Goal: Find specific page/section: Find specific page/section

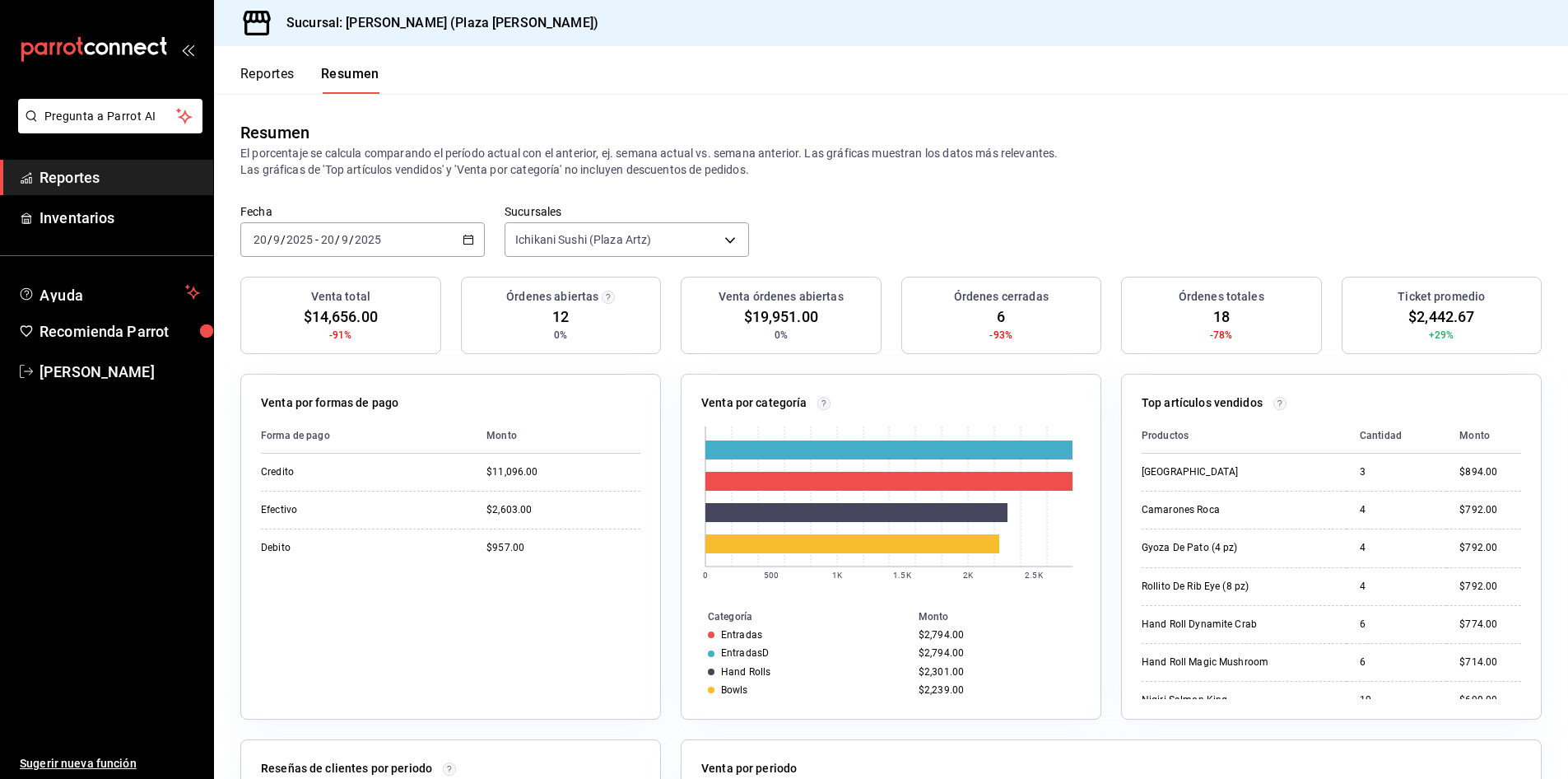
click at [271, 75] on button "Reportes" at bounding box center [267, 80] width 54 height 28
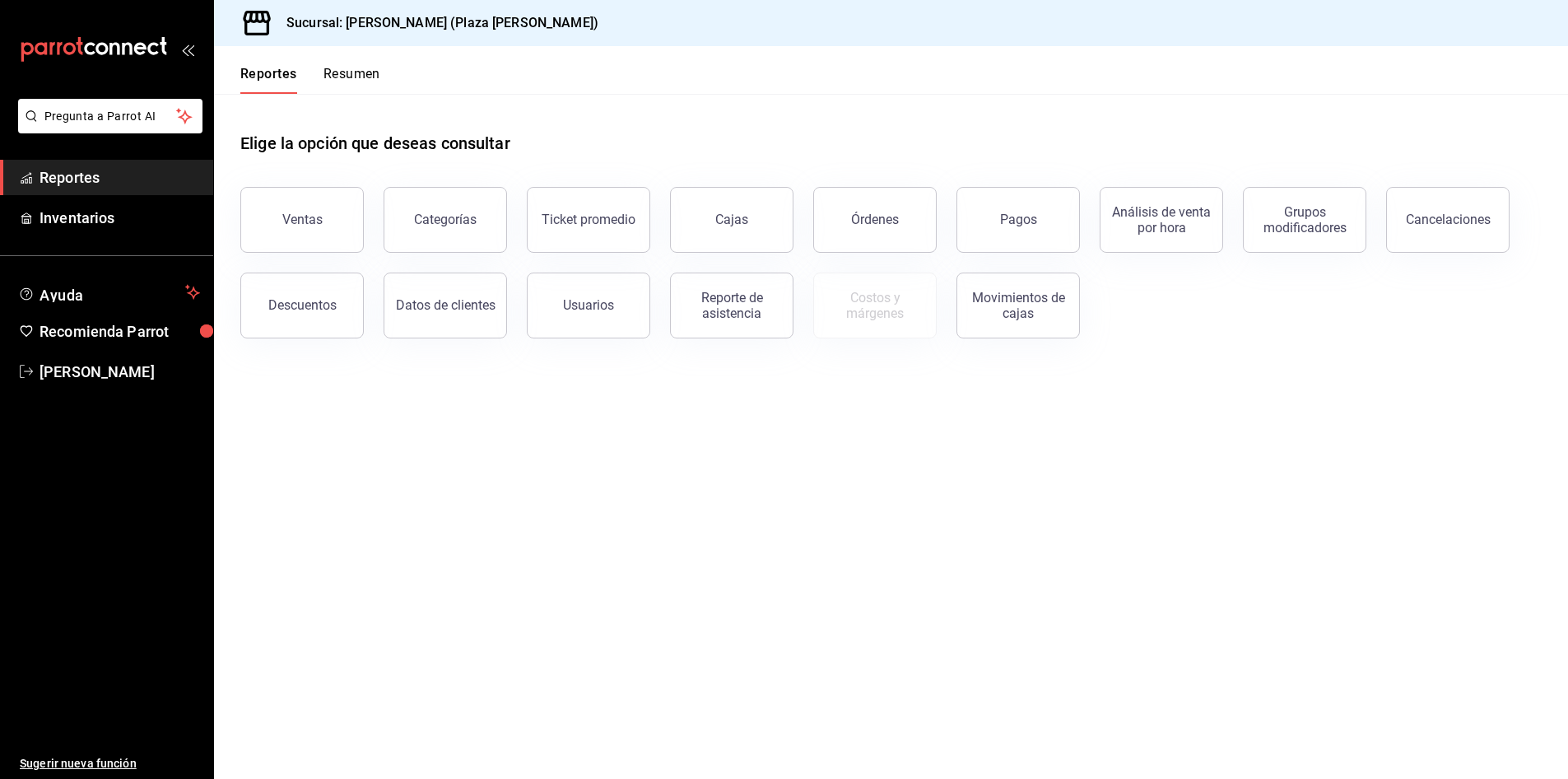
click at [358, 75] on button "Resumen" at bounding box center [352, 80] width 57 height 28
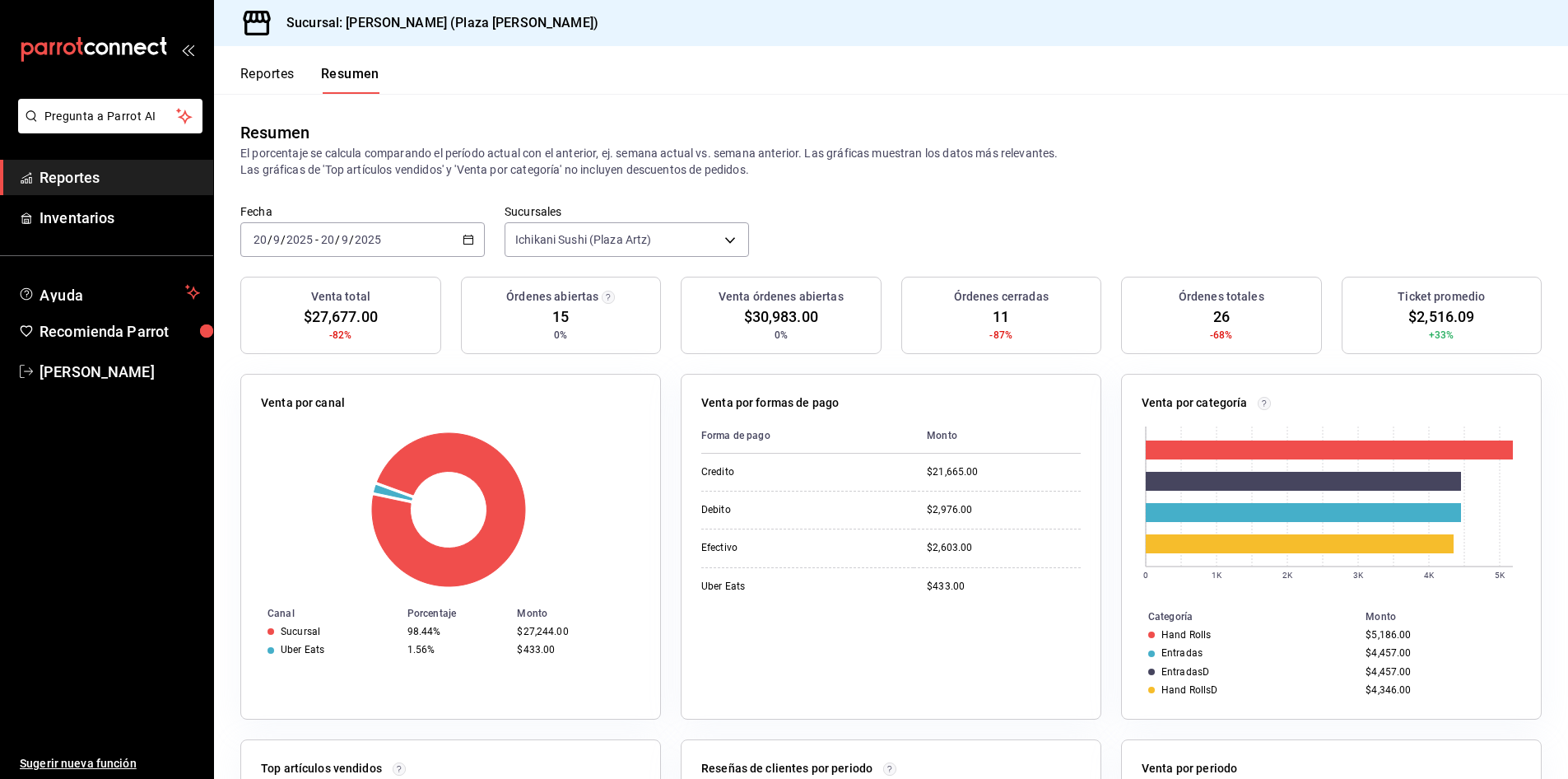
click at [268, 78] on button "Reportes" at bounding box center [267, 80] width 54 height 28
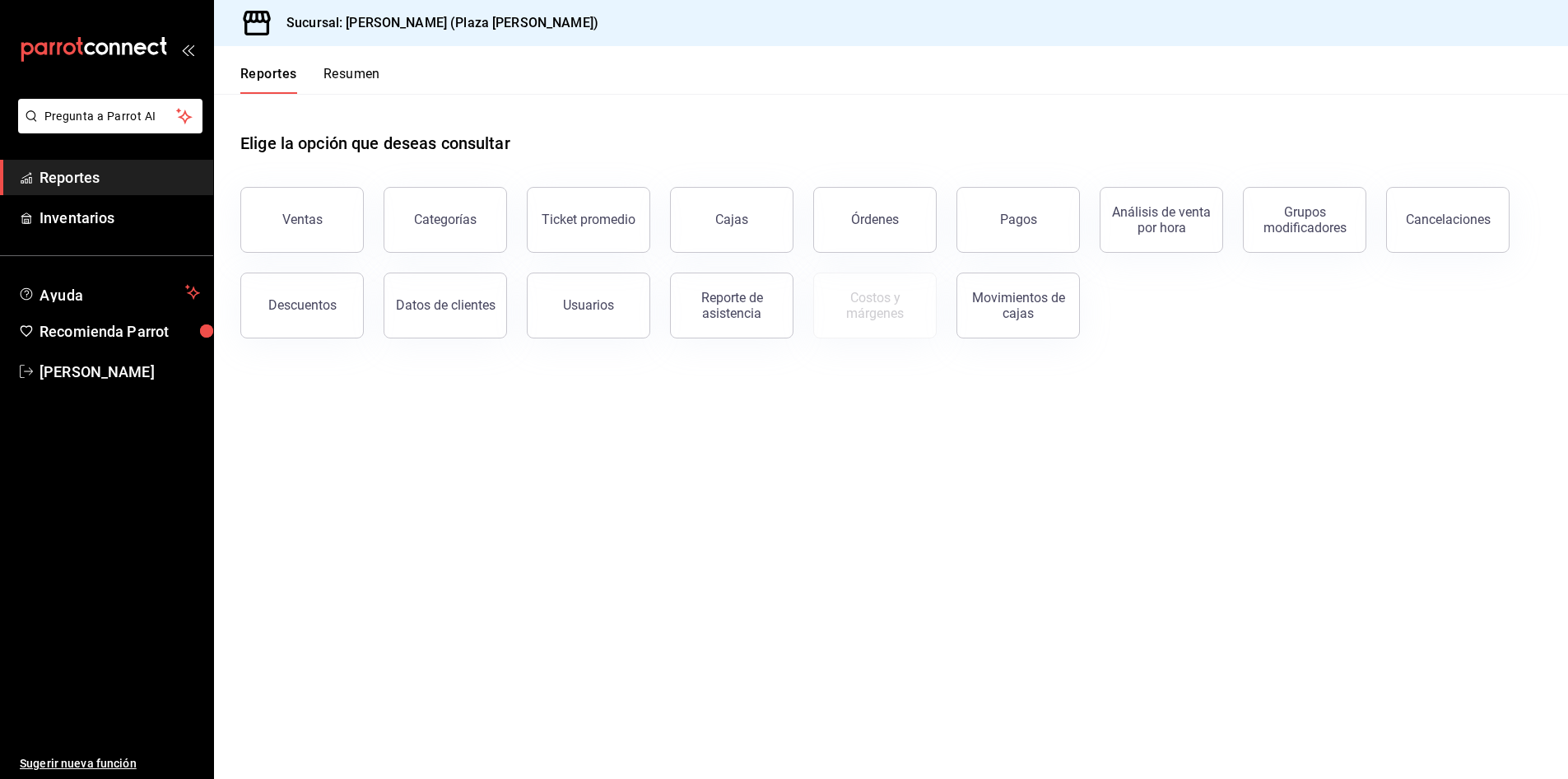
click at [352, 75] on button "Resumen" at bounding box center [352, 80] width 57 height 28
